Goal: Find specific page/section: Find specific page/section

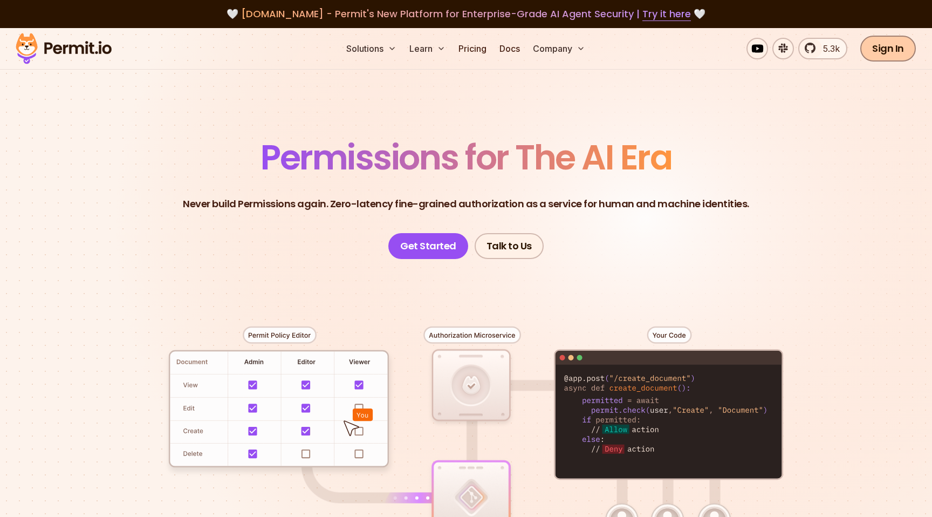
click at [896, 56] on link "Sign In" at bounding box center [889, 49] width 56 height 26
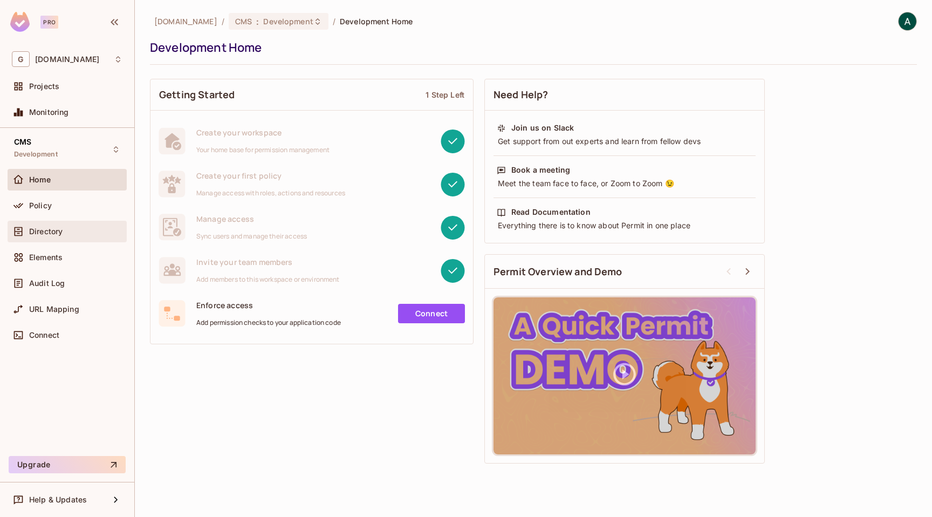
click at [30, 231] on span "Directory" at bounding box center [45, 231] width 33 height 9
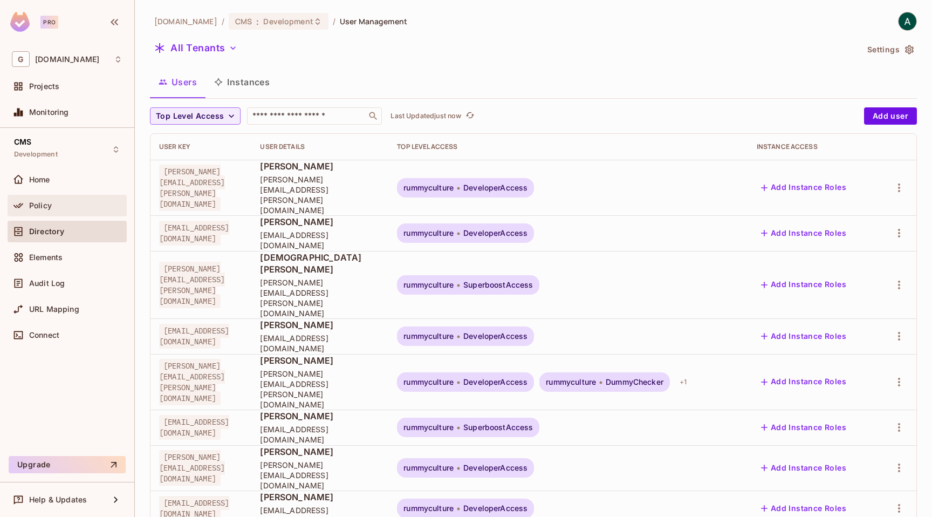
click at [39, 208] on span "Policy" at bounding box center [40, 205] width 23 height 9
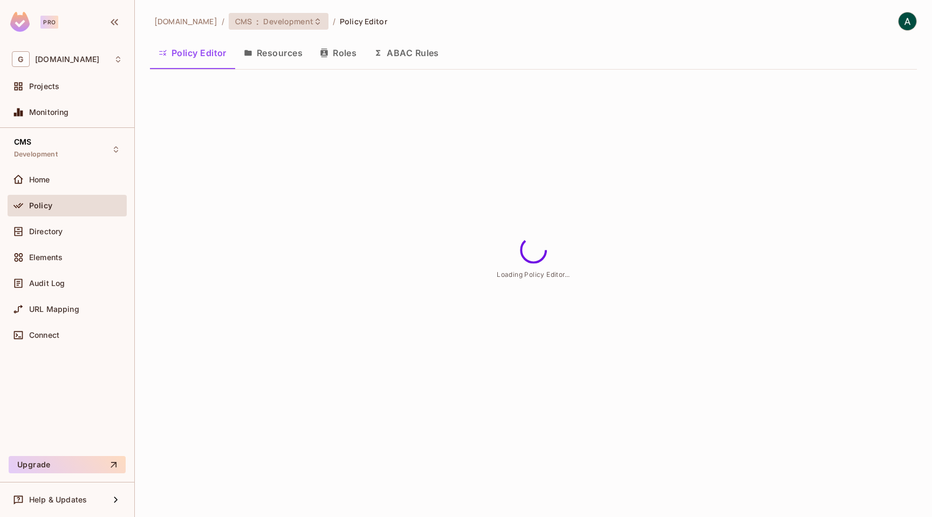
click at [268, 19] on span "Development" at bounding box center [288, 21] width 50 height 10
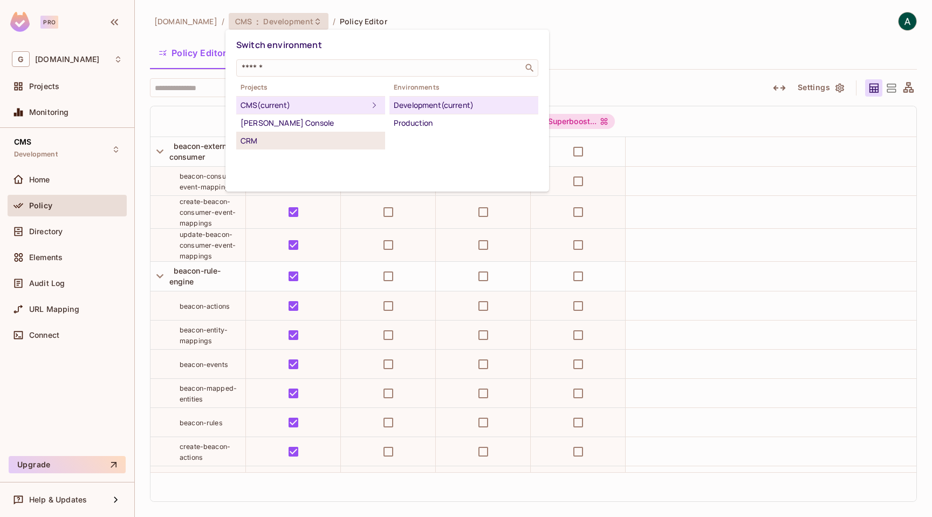
click at [272, 142] on div "CRM" at bounding box center [311, 140] width 140 height 13
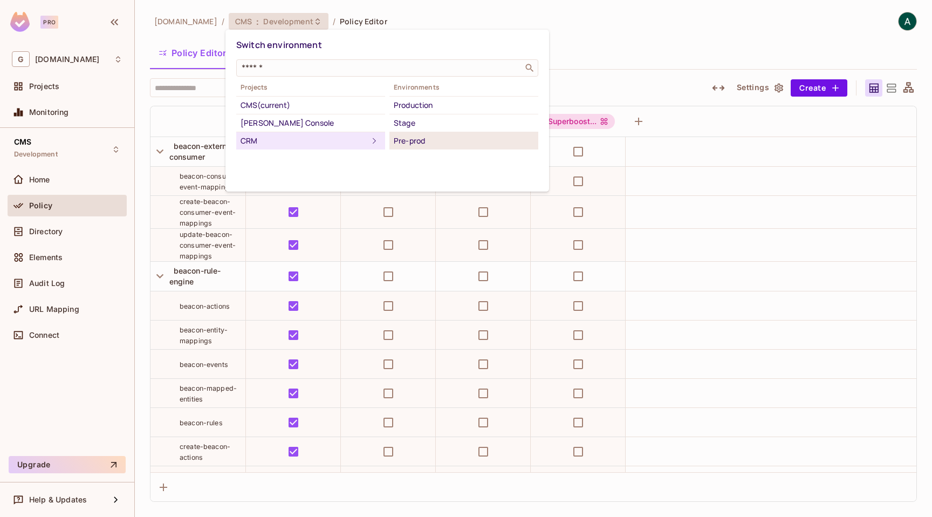
click at [425, 139] on div "Pre-prod" at bounding box center [464, 140] width 140 height 13
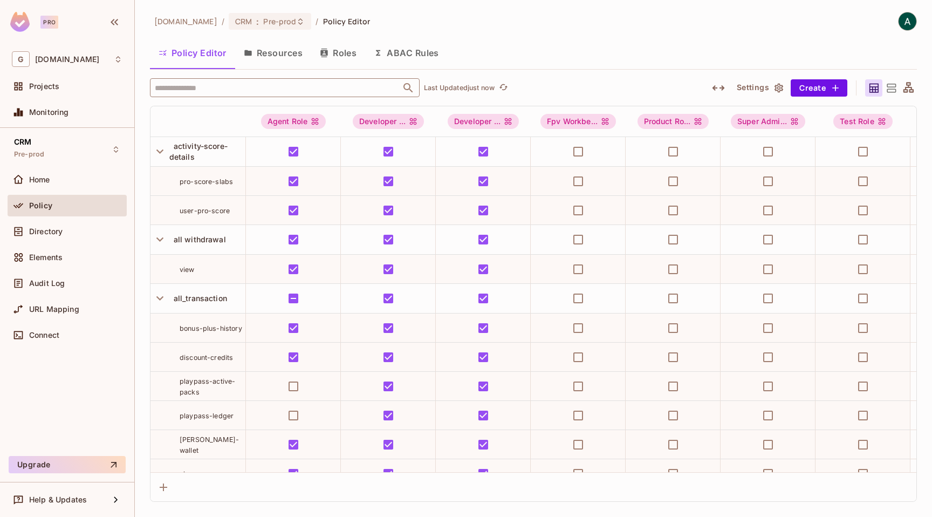
click at [277, 89] on input "text" at bounding box center [275, 87] width 247 height 19
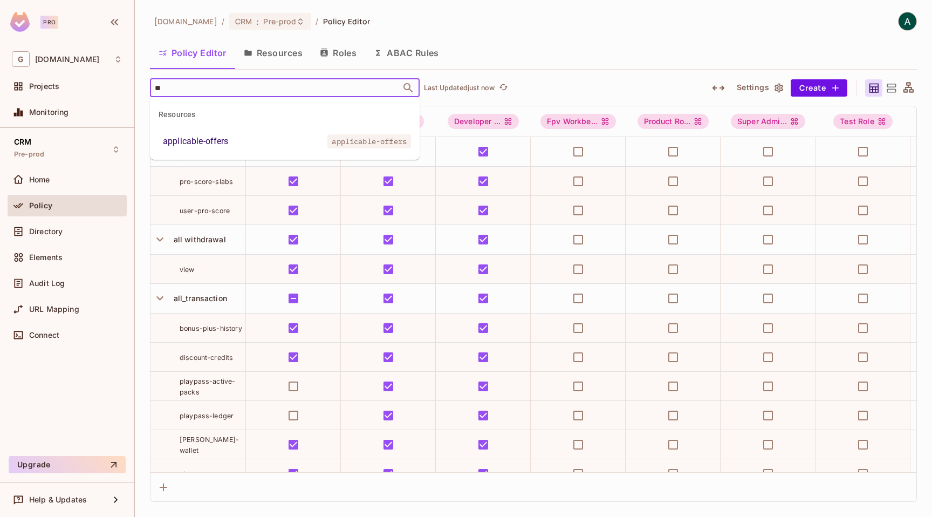
type input "*"
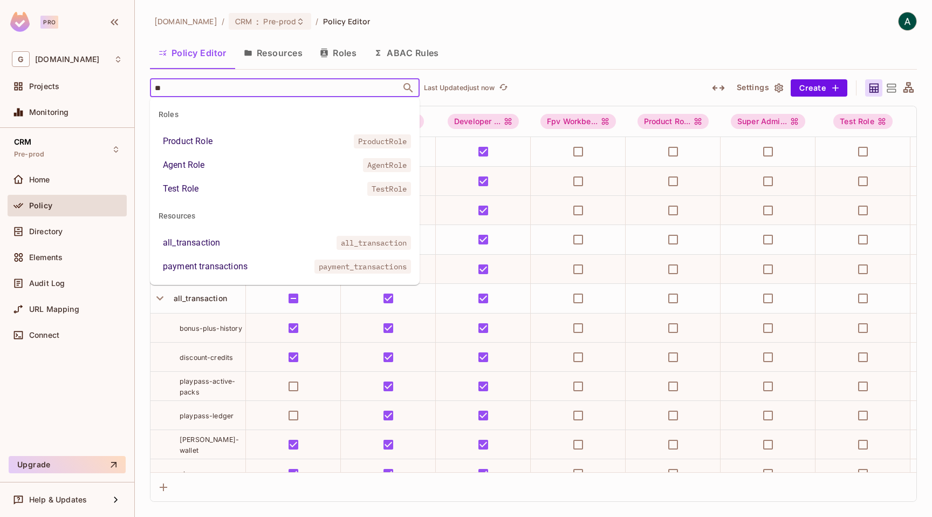
type input "***"
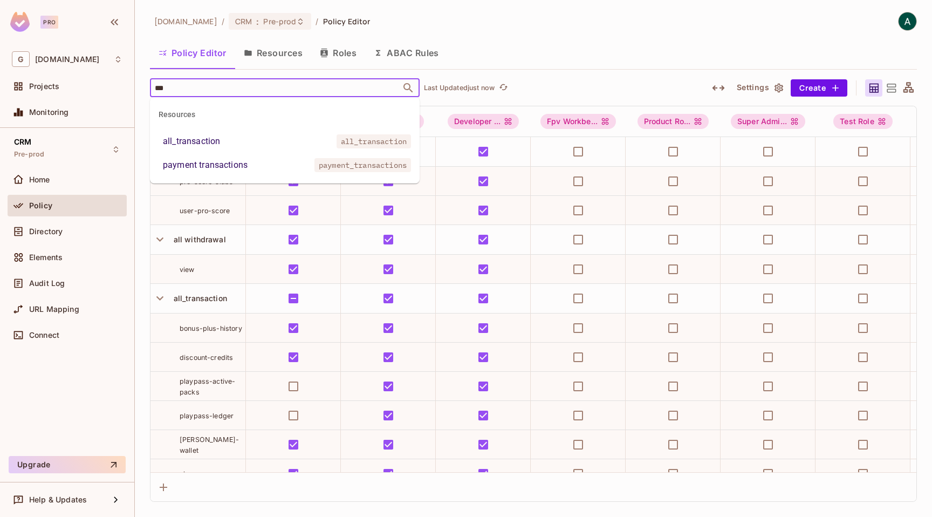
click at [288, 144] on li "all_transaction all_transaction" at bounding box center [285, 141] width 270 height 19
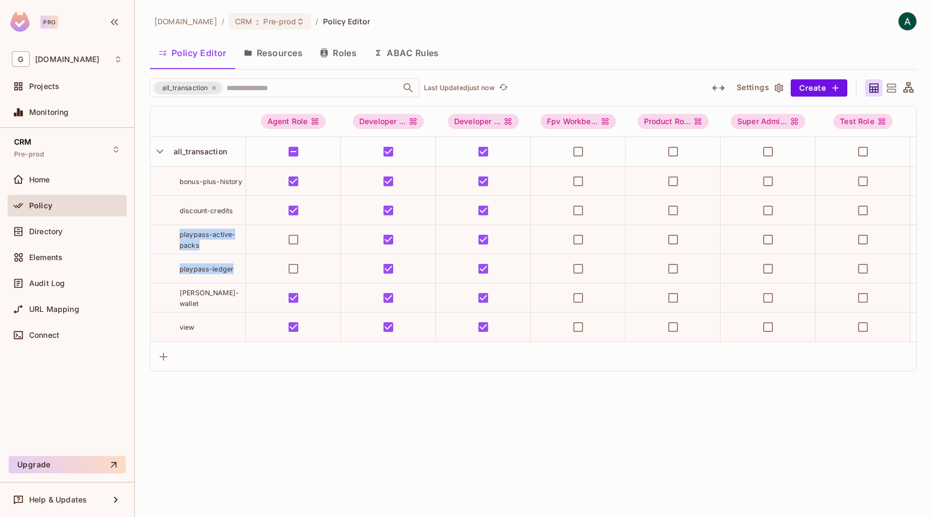
drag, startPoint x: 179, startPoint y: 233, endPoint x: 234, endPoint y: 274, distance: 69.0
click at [234, 274] on tbody "all_transaction bonus-plus-history discount-credits playpass-active-packs playp…" at bounding box center [591, 239] width 881 height 205
copy tbody "playpass-active-packs playpass-ledger"
click at [281, 23] on span "Pre-prod" at bounding box center [279, 21] width 33 height 10
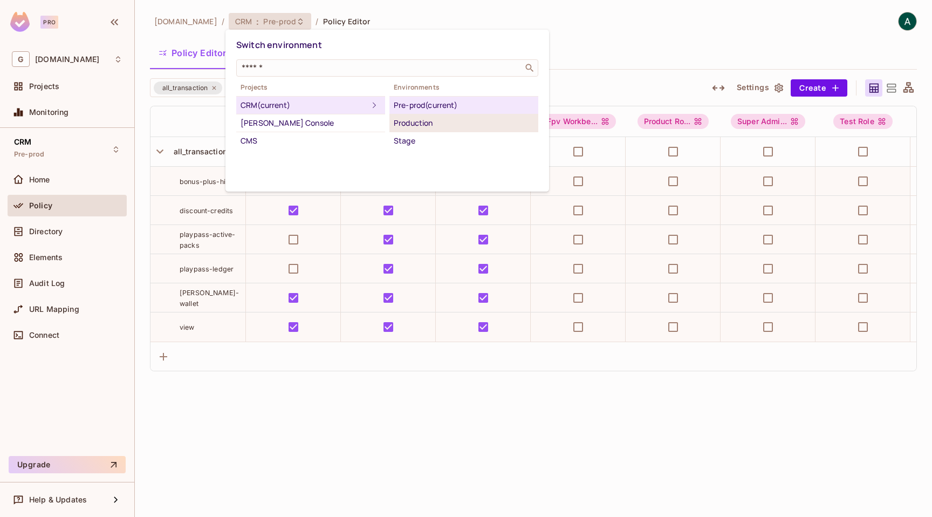
click at [435, 120] on div "Production" at bounding box center [464, 123] width 140 height 13
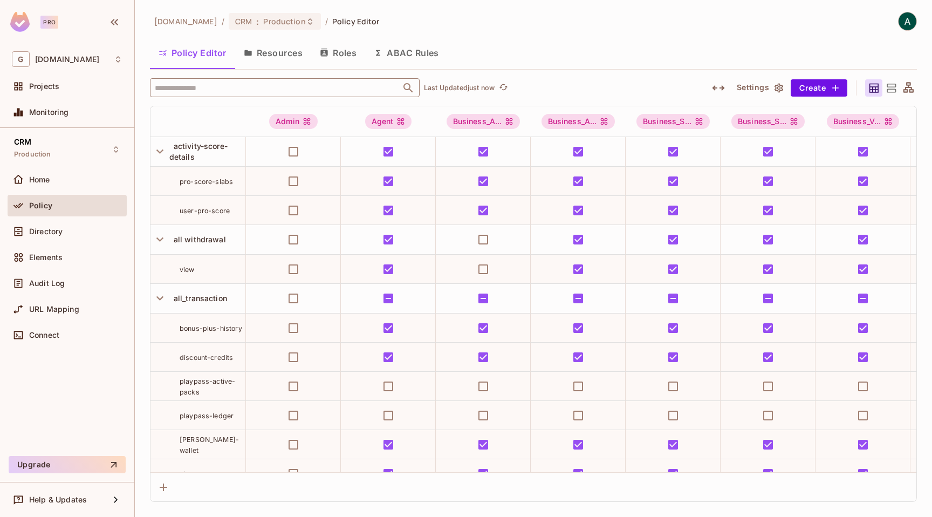
click at [240, 89] on input "text" at bounding box center [275, 87] width 247 height 19
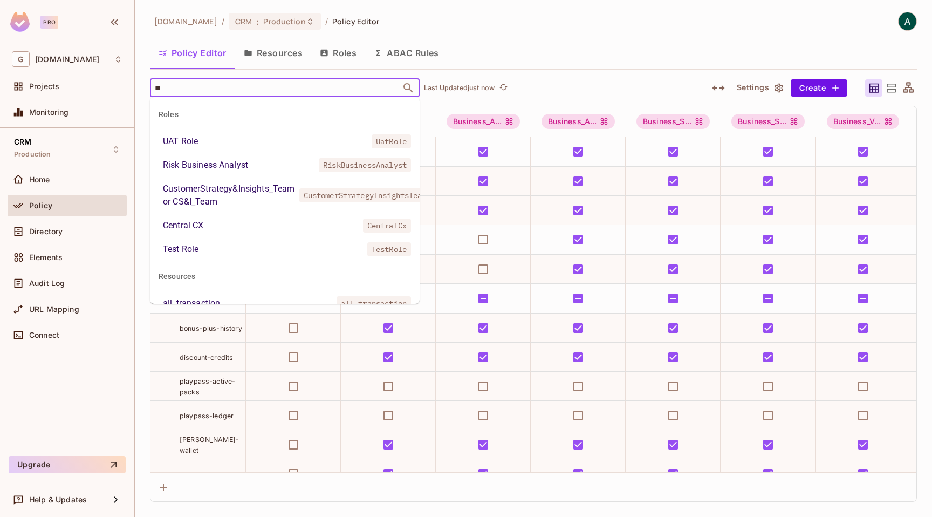
type input "***"
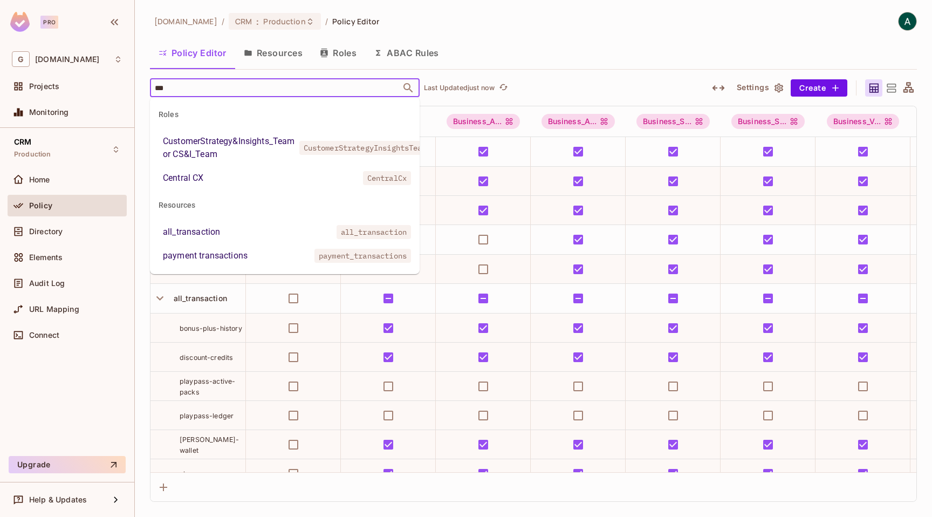
click at [215, 233] on div "all_transaction" at bounding box center [191, 232] width 57 height 13
